Goal: Task Accomplishment & Management: Manage account settings

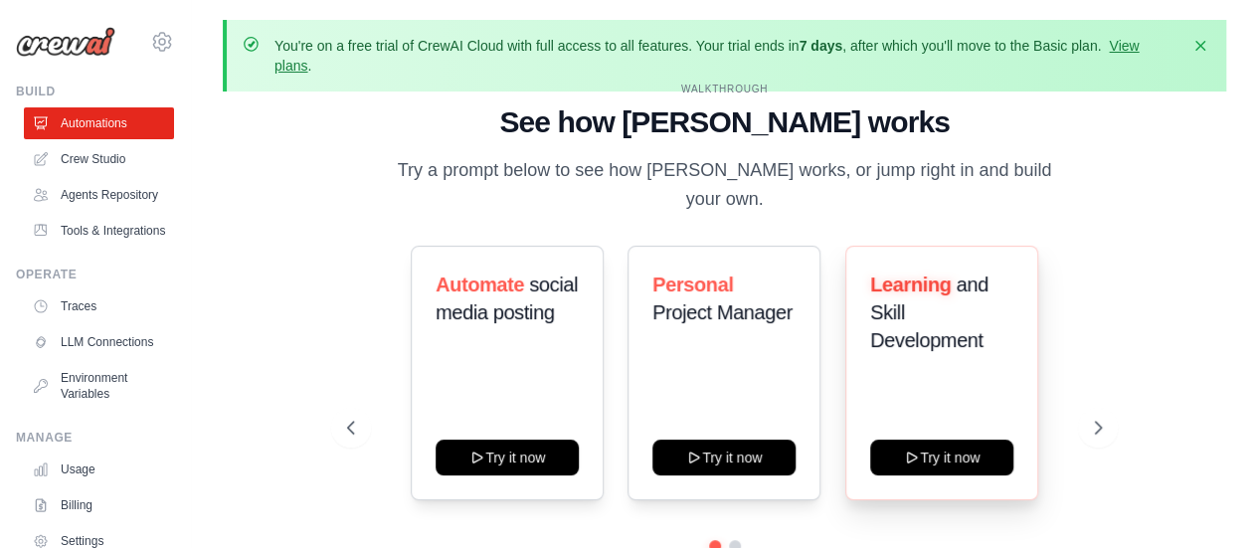
scroll to position [87, 0]
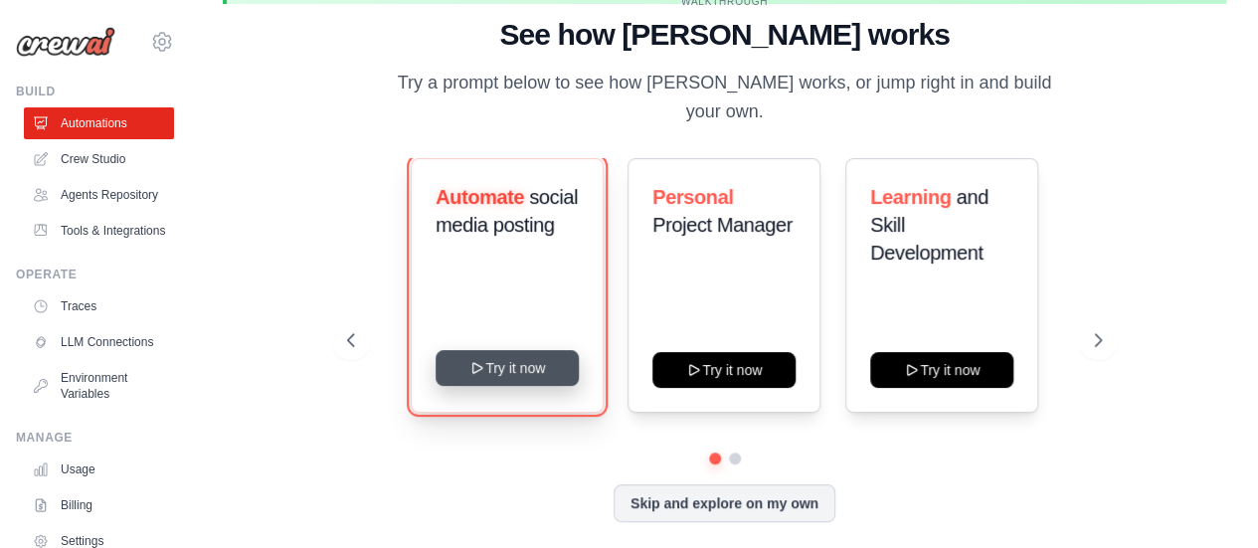
click at [505, 363] on button "Try it now" at bounding box center [506, 368] width 143 height 36
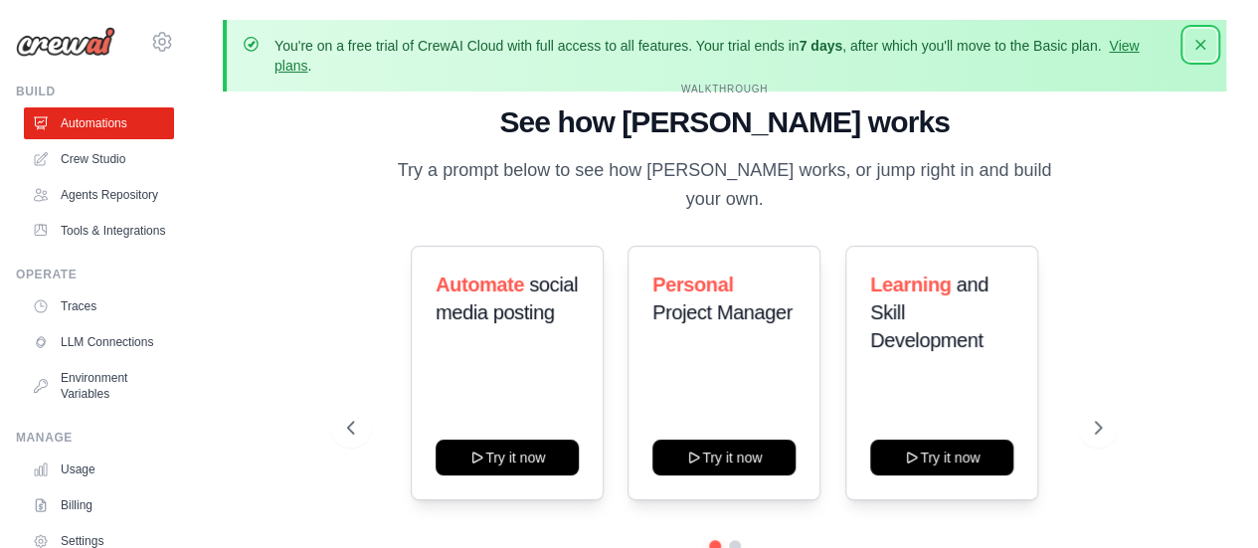
click at [1207, 41] on icon "button" at bounding box center [1200, 45] width 20 height 20
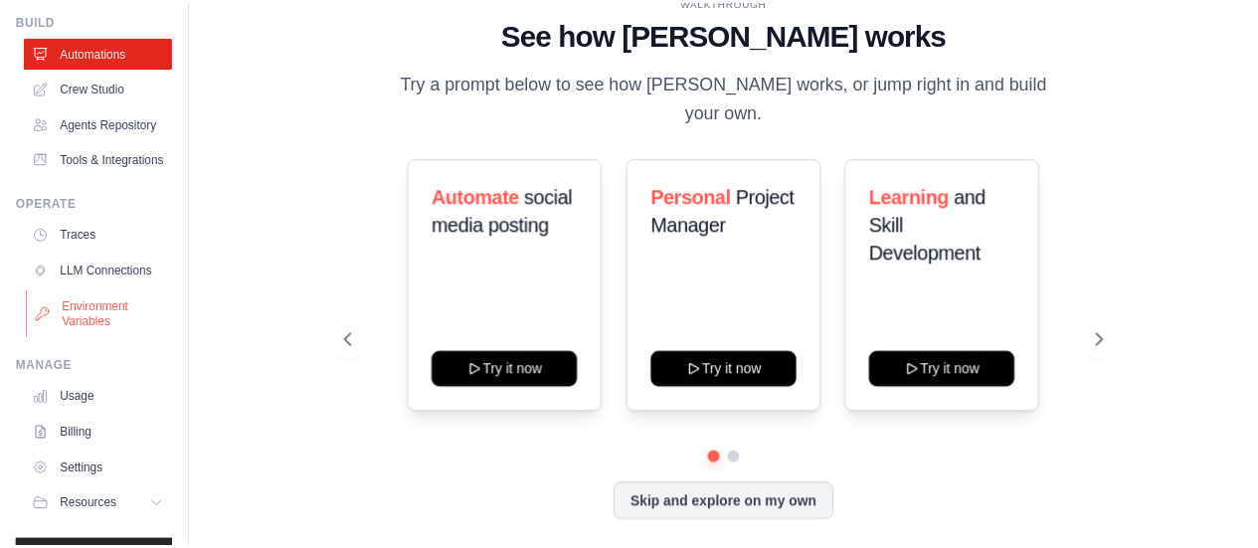
scroll to position [161, 0]
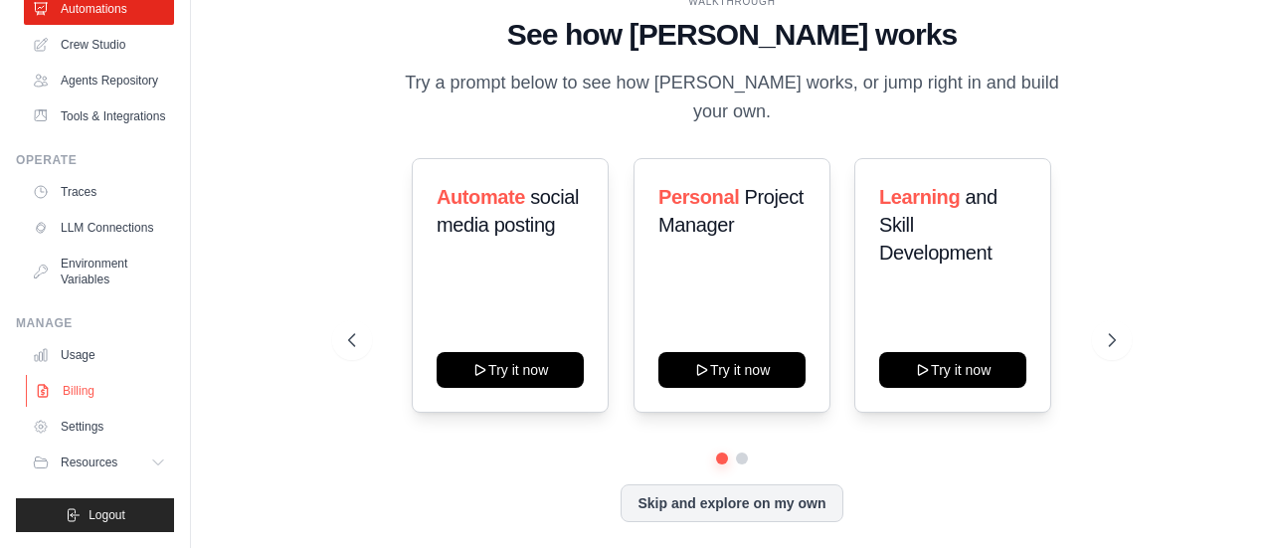
click at [89, 388] on link "Billing" at bounding box center [101, 391] width 150 height 32
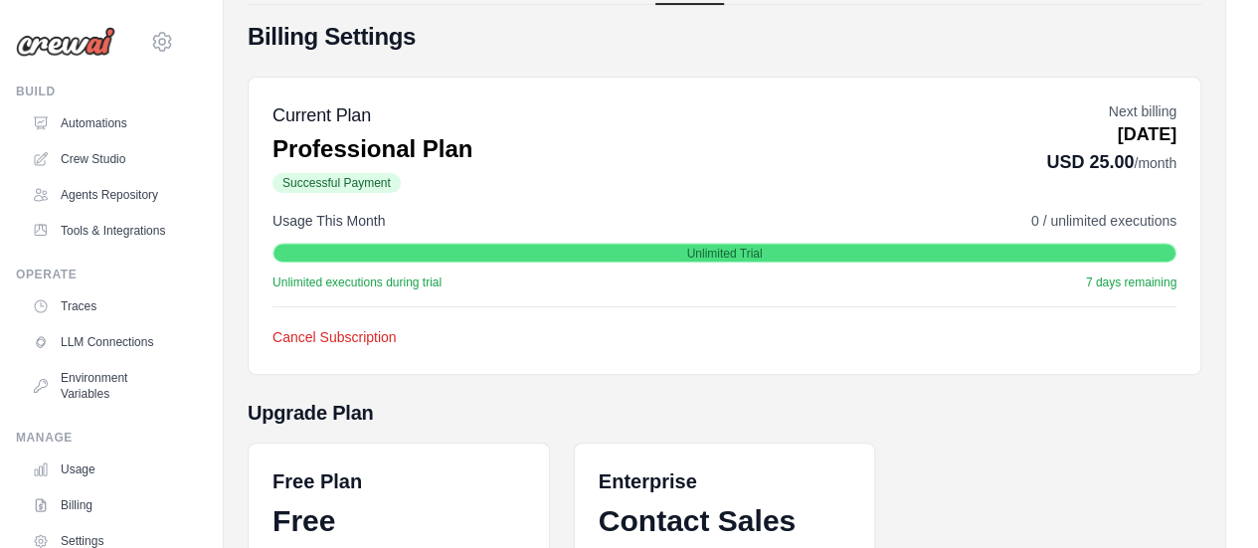
scroll to position [99, 0]
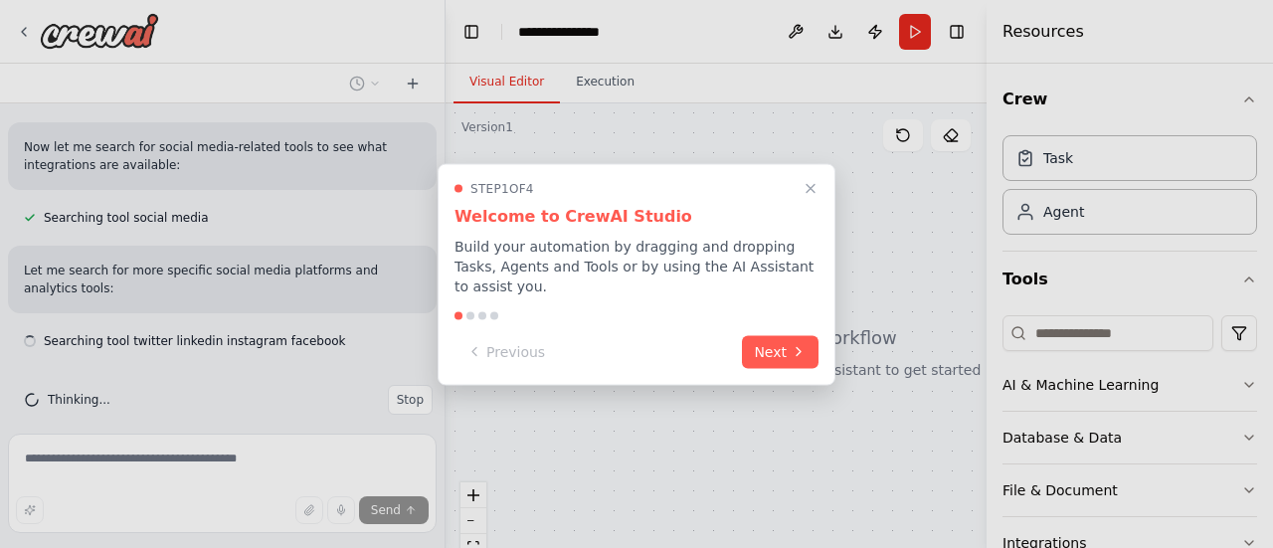
scroll to position [472, 0]
